Goal: Transaction & Acquisition: Book appointment/travel/reservation

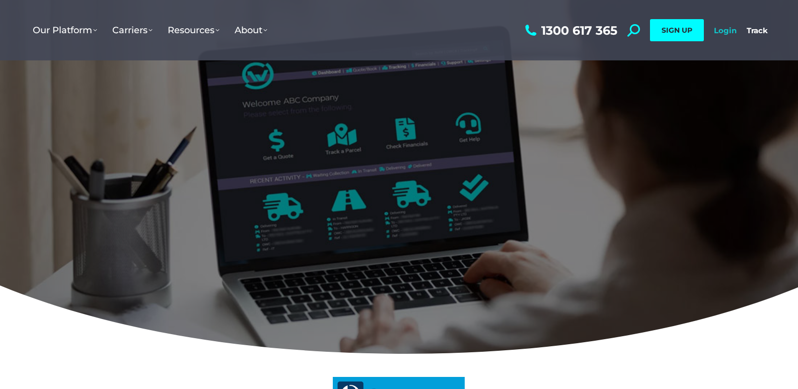
click at [718, 30] on link "Login" at bounding box center [725, 31] width 23 height 10
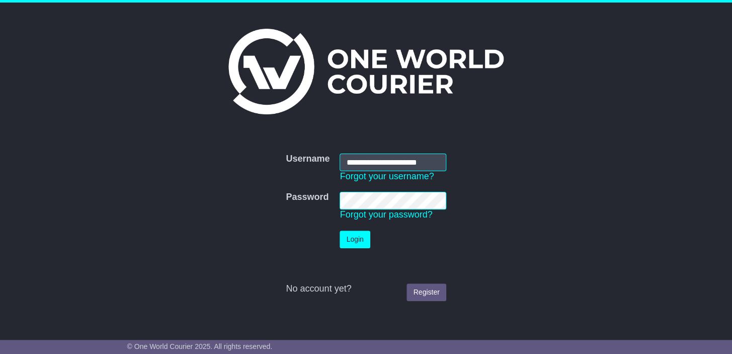
scroll to position [0, 4]
type input "**********"
click at [353, 238] on button "Login" at bounding box center [355, 240] width 30 height 18
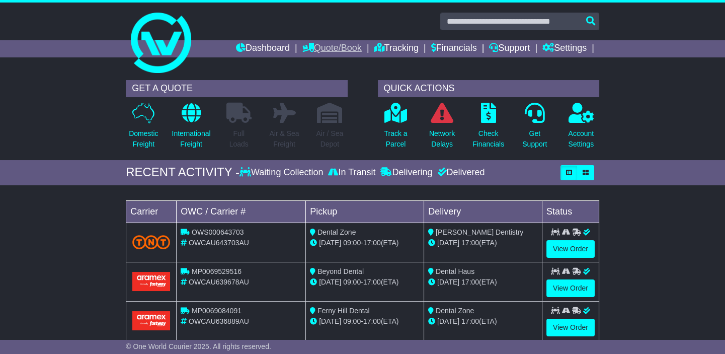
click at [328, 46] on link "Quote/Book" at bounding box center [331, 48] width 59 height 17
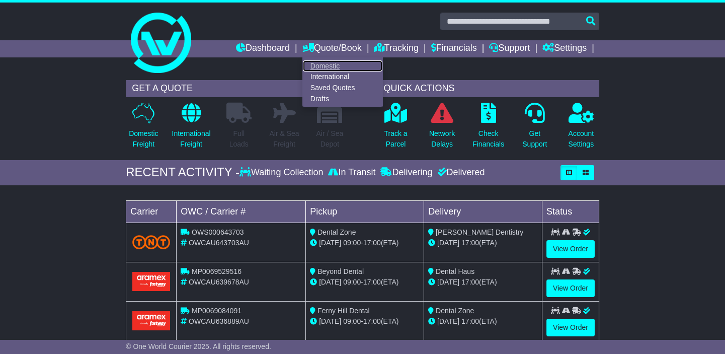
click at [323, 64] on link "Domestic" at bounding box center [343, 65] width 80 height 11
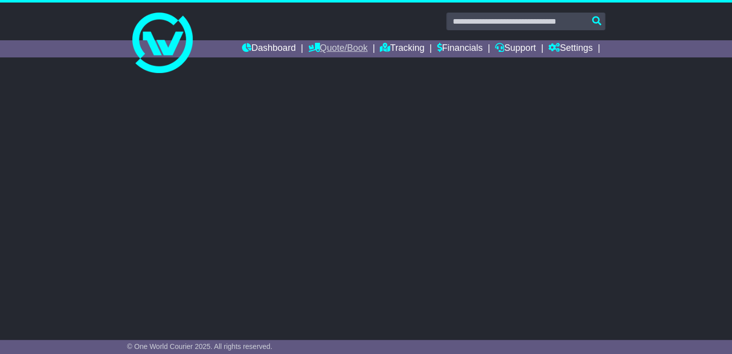
click at [329, 52] on link "Quote/Book" at bounding box center [337, 48] width 59 height 17
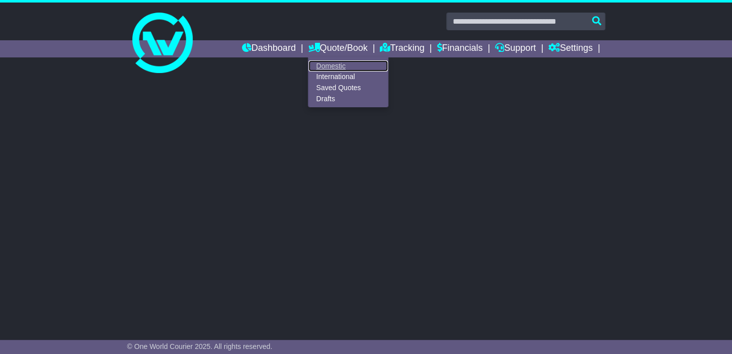
click at [329, 64] on link "Domestic" at bounding box center [349, 65] width 80 height 11
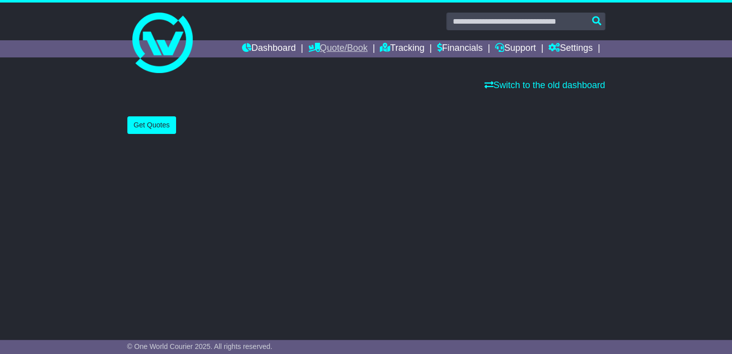
click at [343, 47] on link "Quote/Book" at bounding box center [337, 48] width 59 height 17
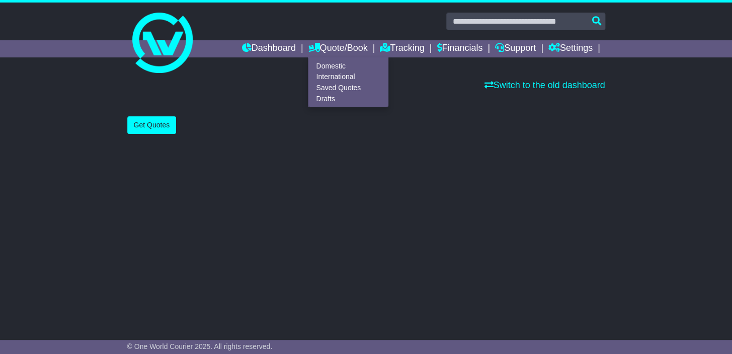
click at [492, 94] on div "Switch to the old dashboard" at bounding box center [366, 85] width 488 height 21
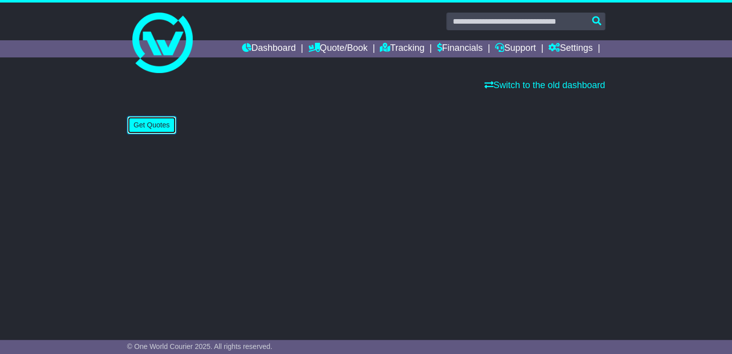
click at [147, 126] on button "Get Quotes" at bounding box center [151, 125] width 49 height 18
click at [158, 131] on button "Get Quotes" at bounding box center [151, 125] width 49 height 18
